Goal: Transaction & Acquisition: Purchase product/service

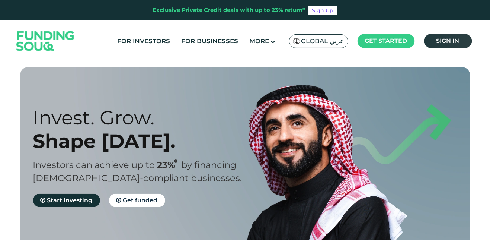
click at [456, 34] on link "Sign in" at bounding box center [448, 41] width 48 height 14
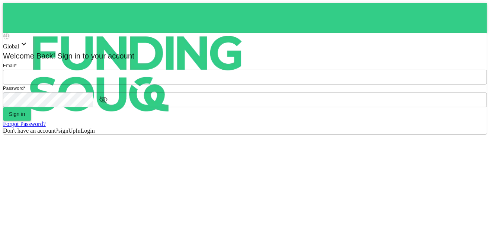
click at [229, 84] on input "email" at bounding box center [245, 77] width 484 height 15
type input "mohamed.ayyash@gmail.com"
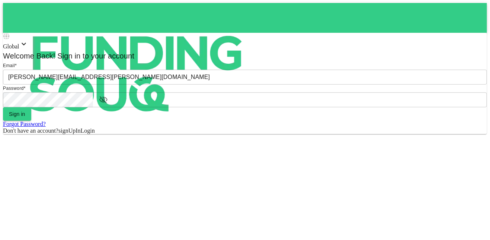
click at [3, 107] on button "Sign in" at bounding box center [17, 113] width 28 height 13
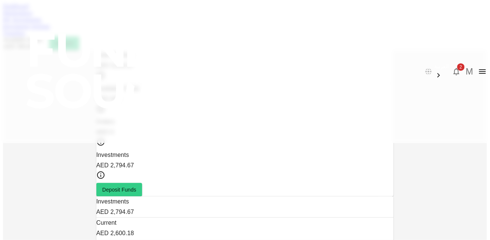
click at [42, 23] on link "My Investments" at bounding box center [22, 19] width 39 height 6
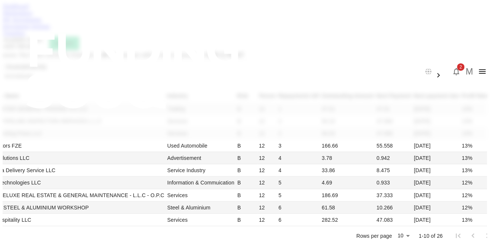
click at [33, 16] on link "Marketplace" at bounding box center [18, 13] width 30 height 6
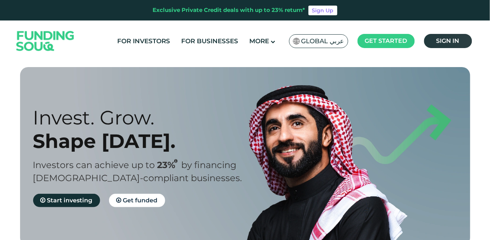
click at [441, 39] on span "Sign in" at bounding box center [447, 40] width 23 height 7
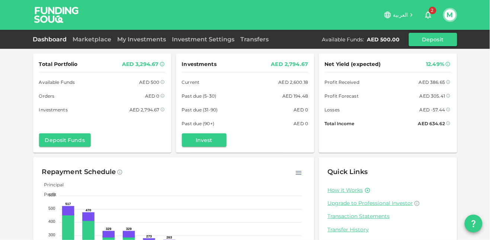
click at [433, 10] on span "2" at bounding box center [432, 10] width 7 height 7
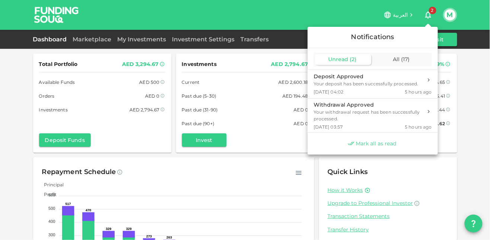
click at [371, 145] on span "Mark all as read" at bounding box center [376, 143] width 41 height 7
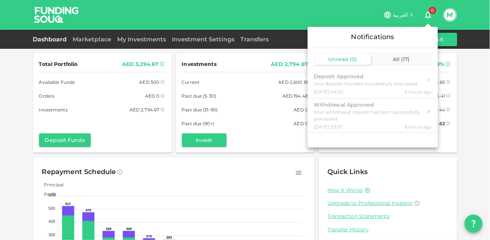
click at [465, 100] on div at bounding box center [245, 120] width 490 height 240
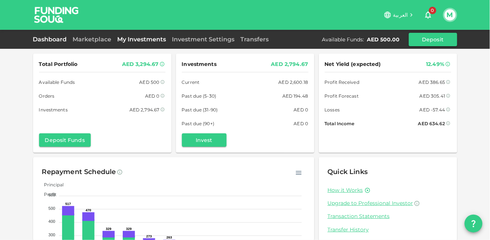
click at [142, 42] on link "My Investments" at bounding box center [142, 39] width 55 height 7
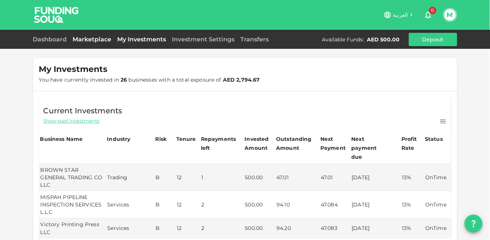
click at [92, 41] on link "Marketplace" at bounding box center [92, 39] width 45 height 7
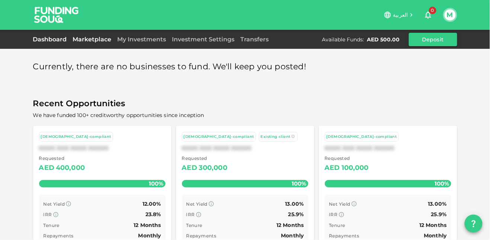
click at [62, 40] on link "Dashboard" at bounding box center [51, 39] width 37 height 7
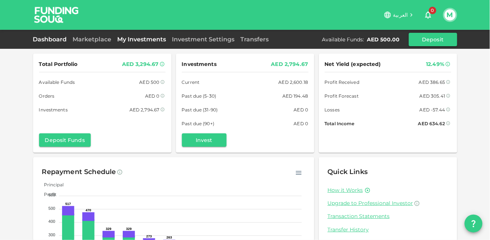
click at [133, 41] on link "My Investments" at bounding box center [142, 39] width 55 height 7
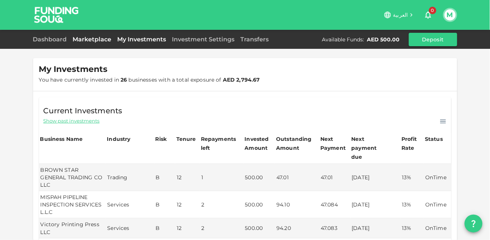
click at [86, 38] on link "Marketplace" at bounding box center [92, 39] width 45 height 7
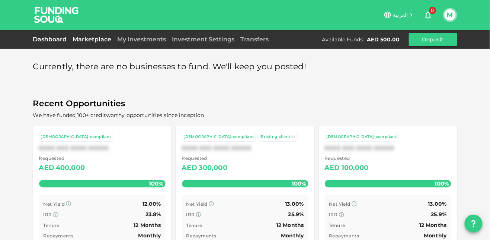
click at [52, 41] on link "Dashboard" at bounding box center [51, 39] width 37 height 7
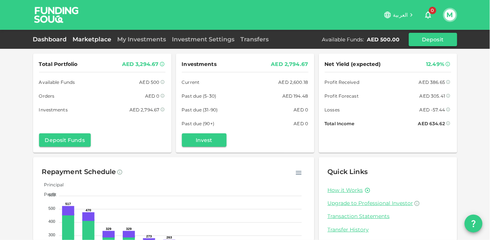
click at [102, 39] on link "Marketplace" at bounding box center [92, 39] width 45 height 7
